Goal: Find specific page/section: Find specific page/section

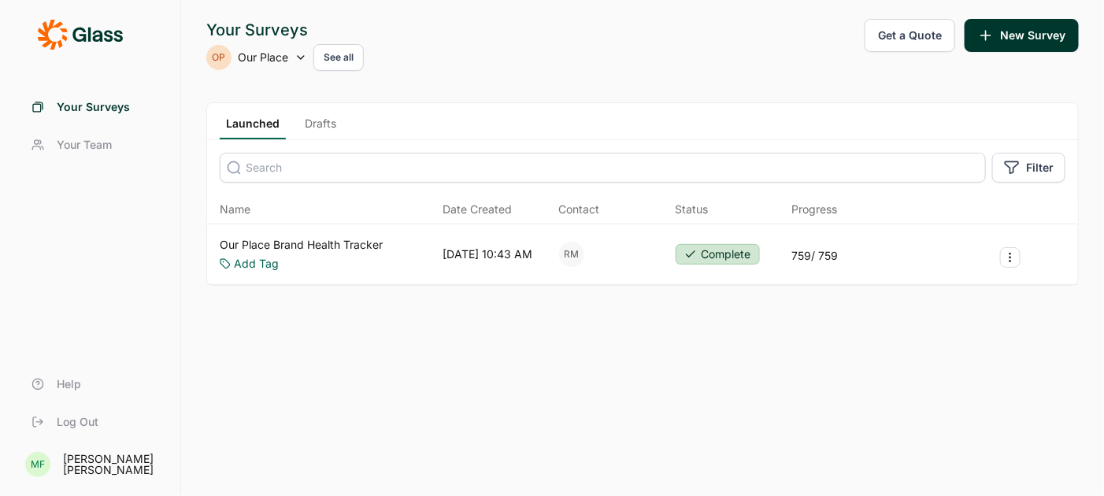
click at [298, 58] on icon at bounding box center [300, 57] width 13 height 13
type input "upstart"
click at [235, 138] on li "Upstart" at bounding box center [332, 136] width 252 height 35
